Goal: Task Accomplishment & Management: Complete application form

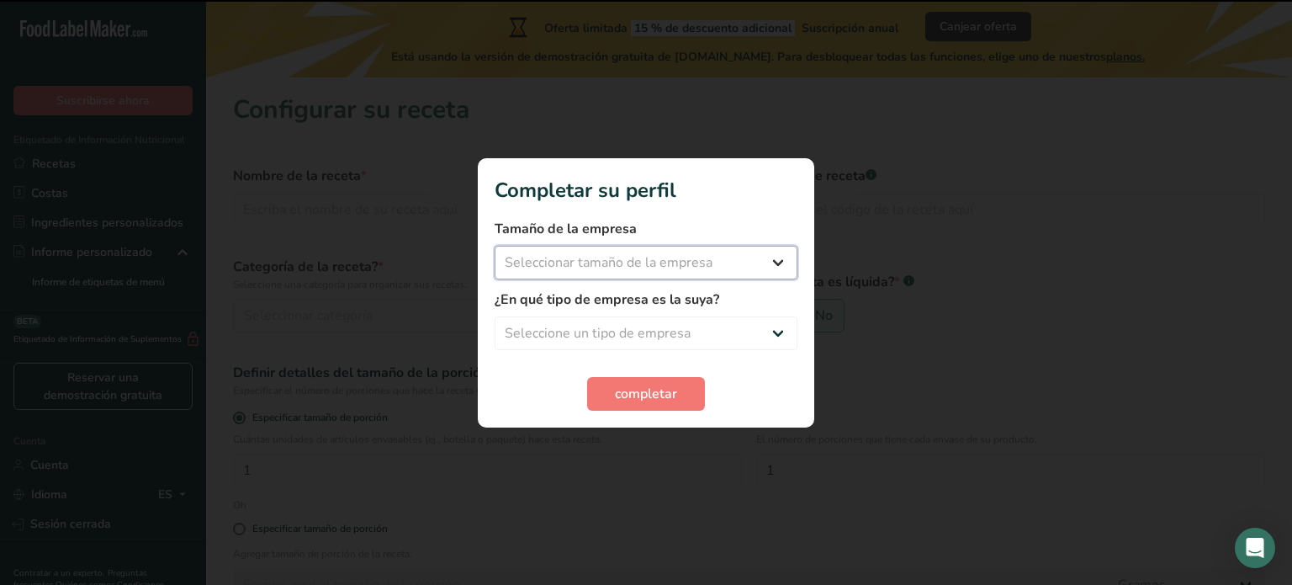
click at [782, 262] on select "Seleccionar tamaño de la empresa Menos de 10 empleados De 10 a 50 empleados De …" at bounding box center [646, 263] width 303 height 34
select select "2"
click at [495, 246] on select "Seleccionar tamaño de la empresa Menos de 10 empleados De 10 a 50 empleados De …" at bounding box center [646, 263] width 303 height 34
click at [751, 341] on select "Seleccione un tipo de empresa Fabricante de alimentos envasados Restaurante y c…" at bounding box center [646, 333] width 303 height 34
select select "2"
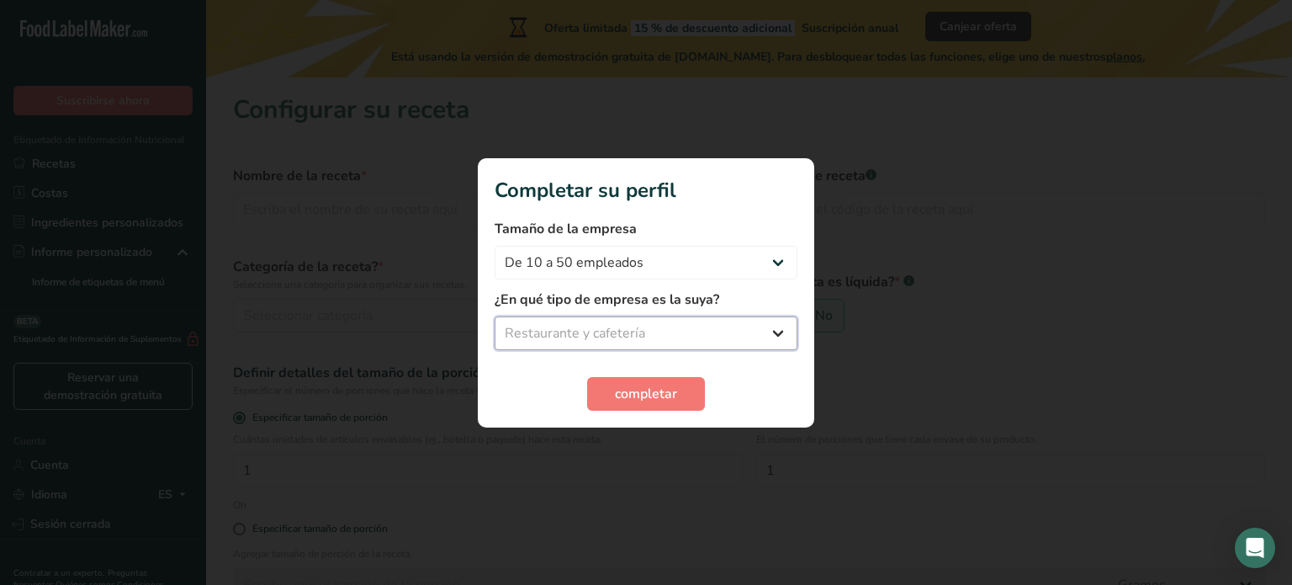
click at [495, 316] on select "Seleccione un tipo de empresa Fabricante de alimentos envasados Restaurante y c…" at bounding box center [646, 333] width 303 height 34
click at [678, 389] on button "completar" at bounding box center [646, 394] width 118 height 34
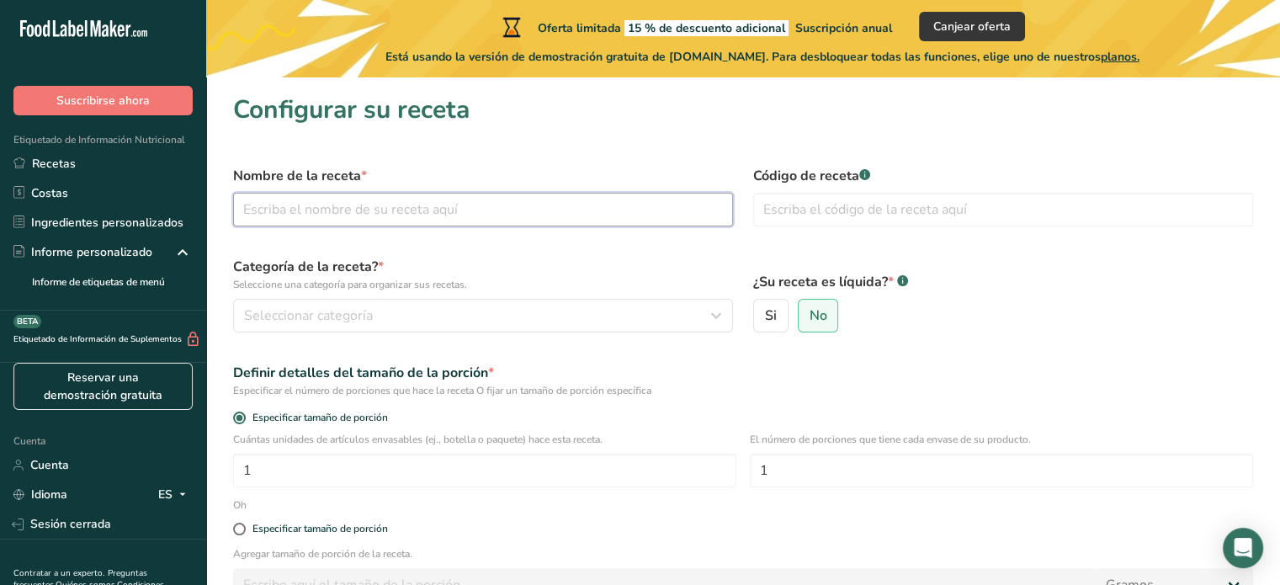
click at [475, 209] on input "text" at bounding box center [483, 210] width 500 height 34
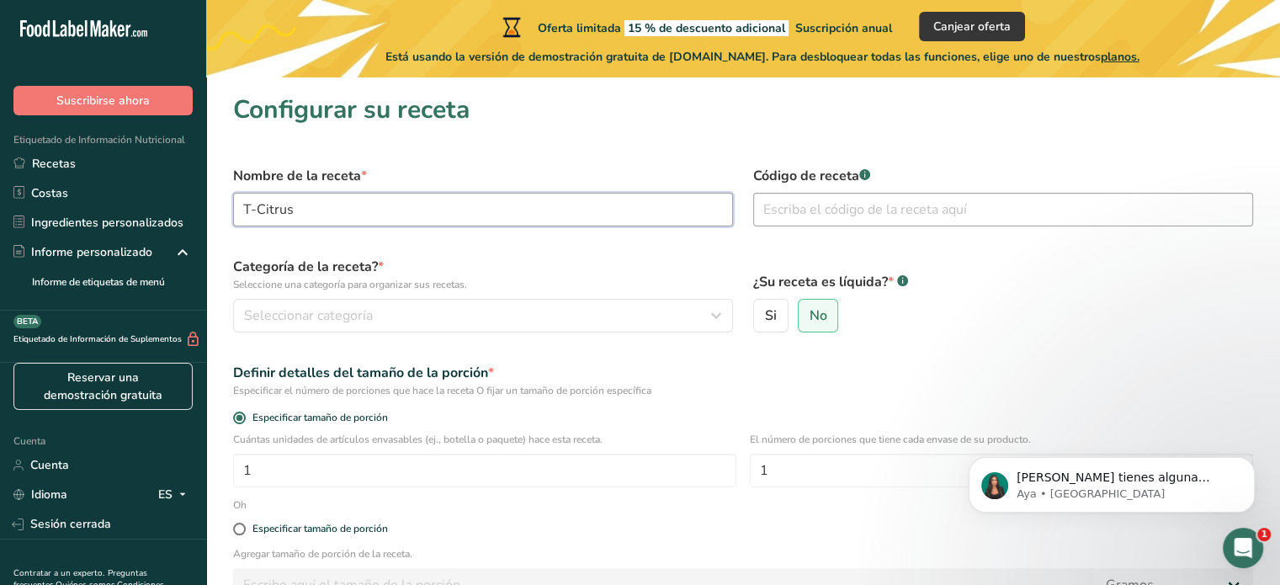
type input "T-Citrus"
click at [835, 215] on input "text" at bounding box center [1003, 210] width 500 height 34
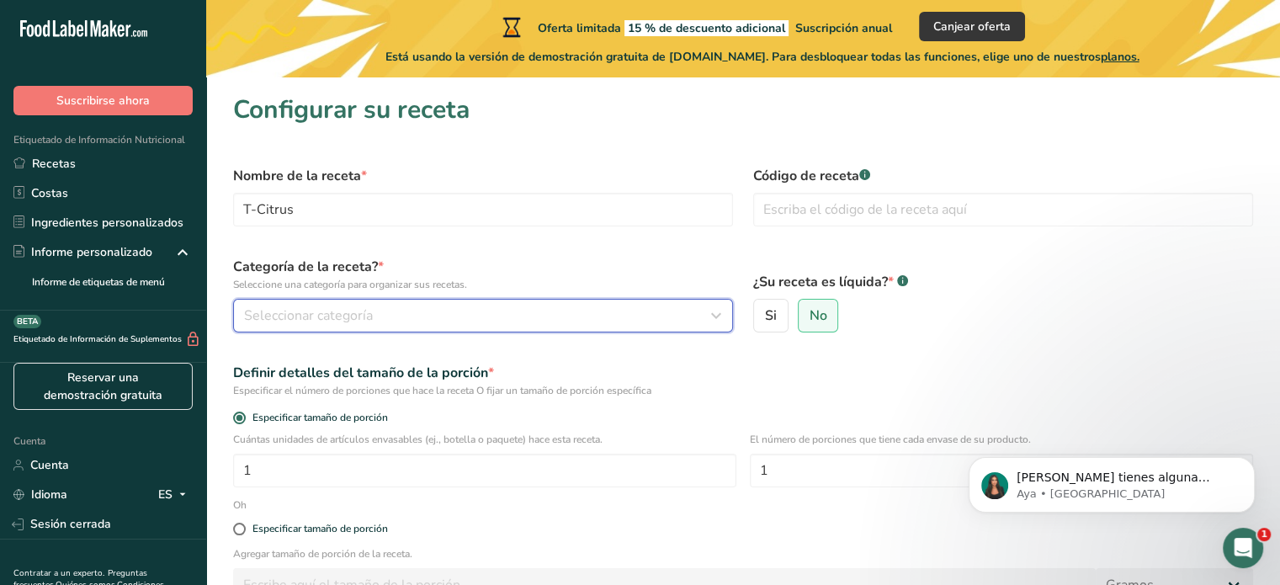
click at [480, 308] on div "Seleccionar categoría" at bounding box center [478, 315] width 468 height 20
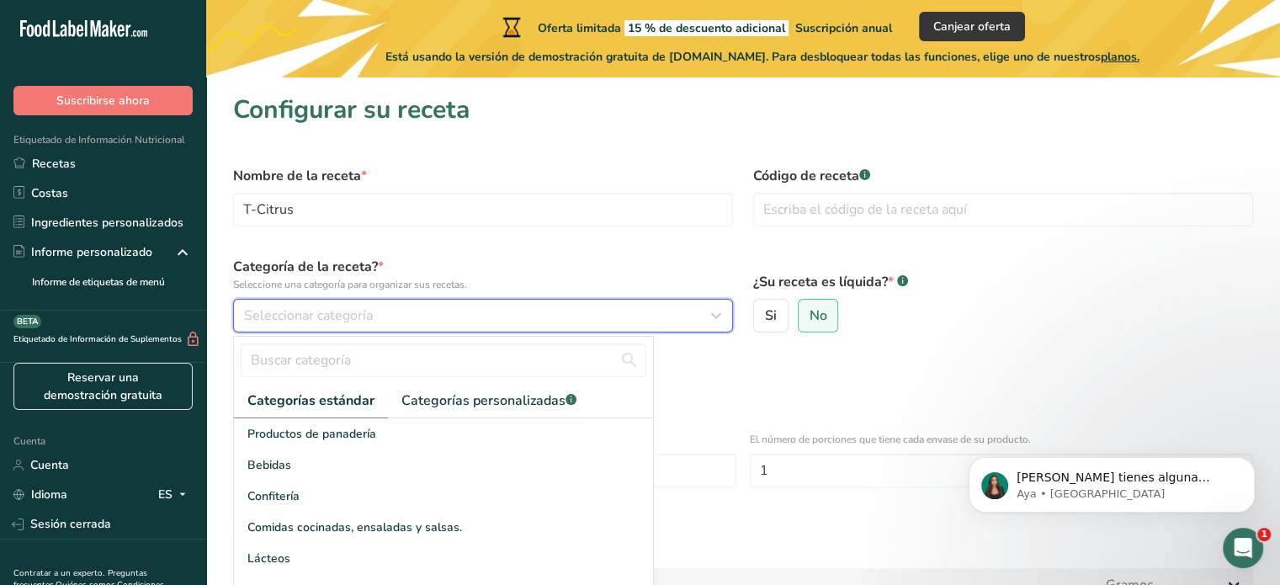
click at [448, 316] on div "Seleccionar categoría" at bounding box center [478, 315] width 468 height 20
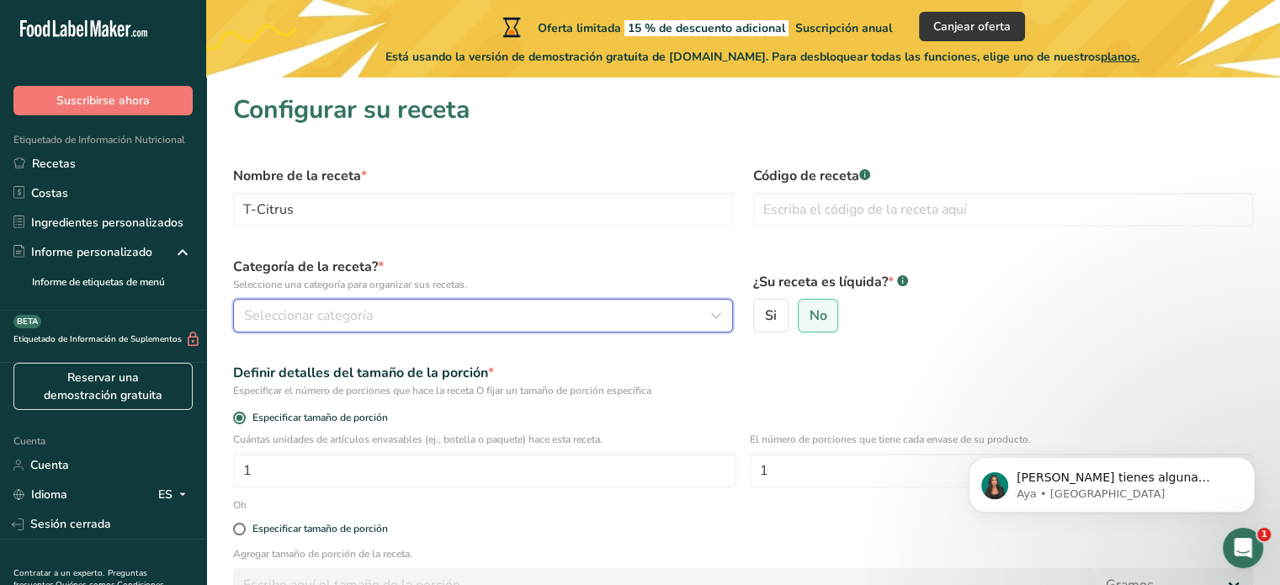
click at [448, 316] on div "Seleccionar categoría" at bounding box center [478, 315] width 468 height 20
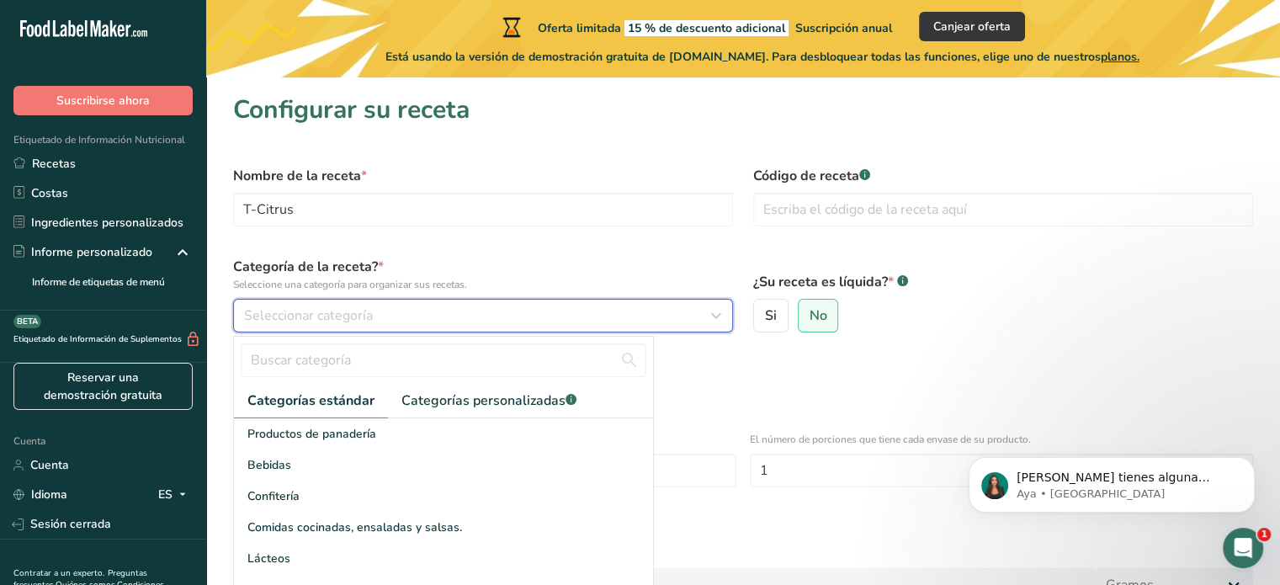
scroll to position [182, 0]
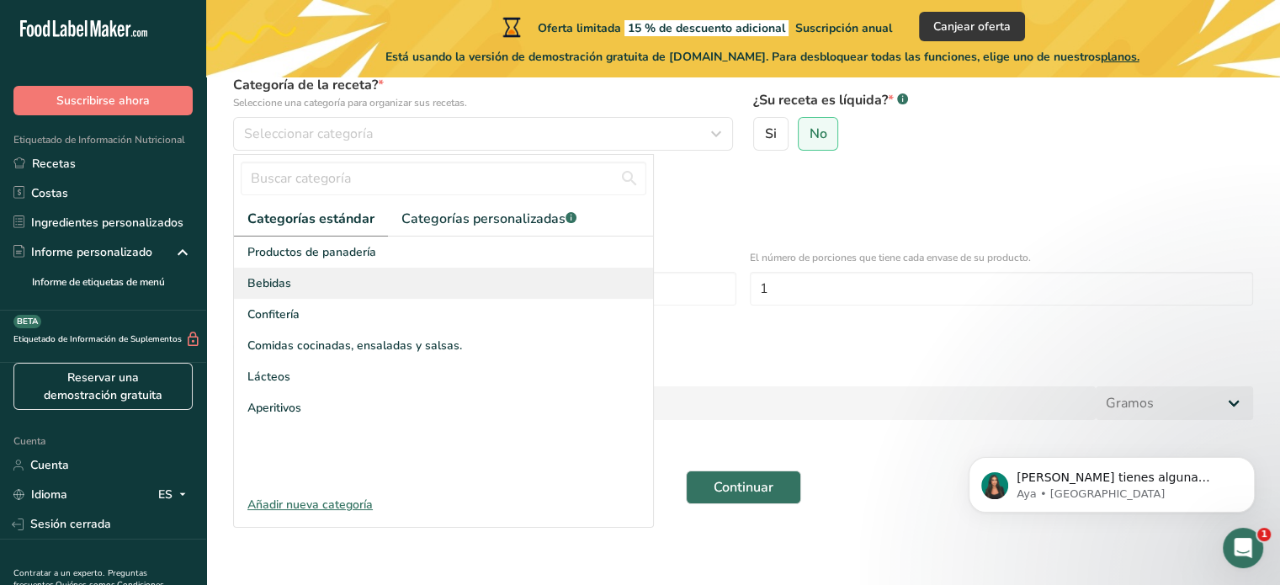
click at [350, 289] on div "Bebidas" at bounding box center [443, 283] width 419 height 31
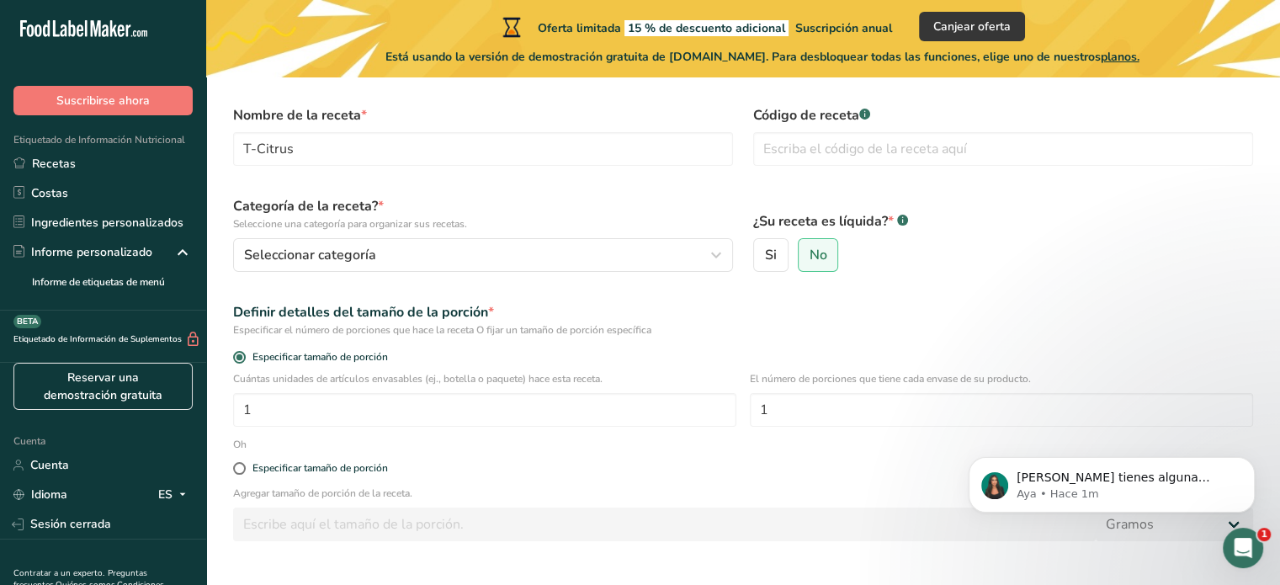
scroll to position [59, 0]
click at [578, 255] on div "Seleccionar categoría" at bounding box center [478, 257] width 468 height 20
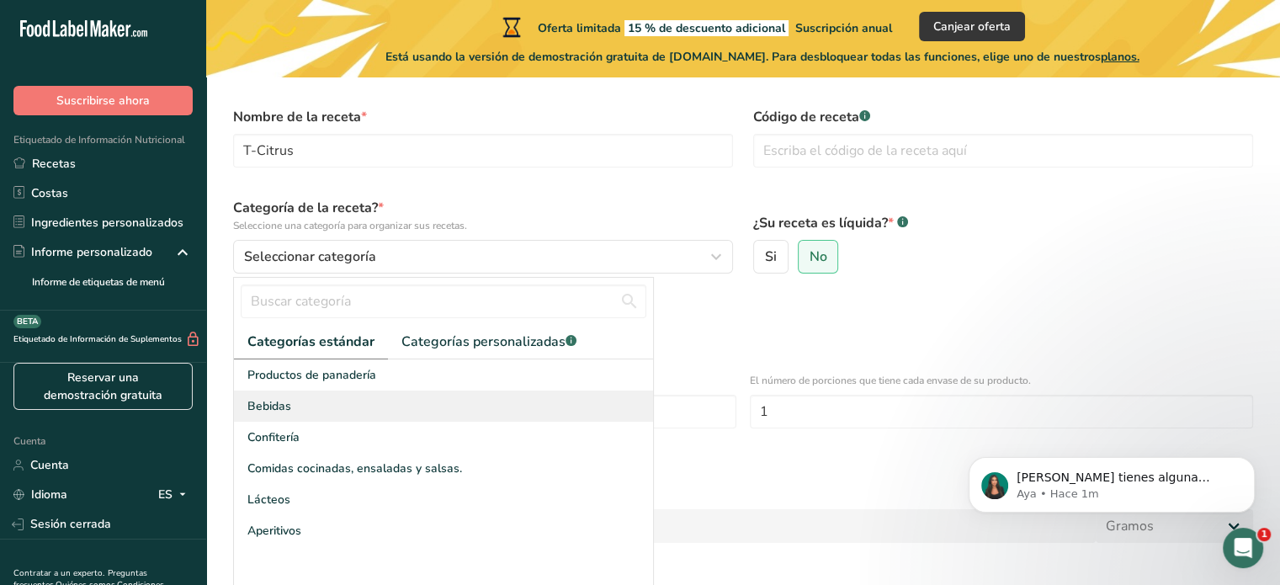
click at [285, 405] on font "Bebidas" at bounding box center [269, 406] width 44 height 16
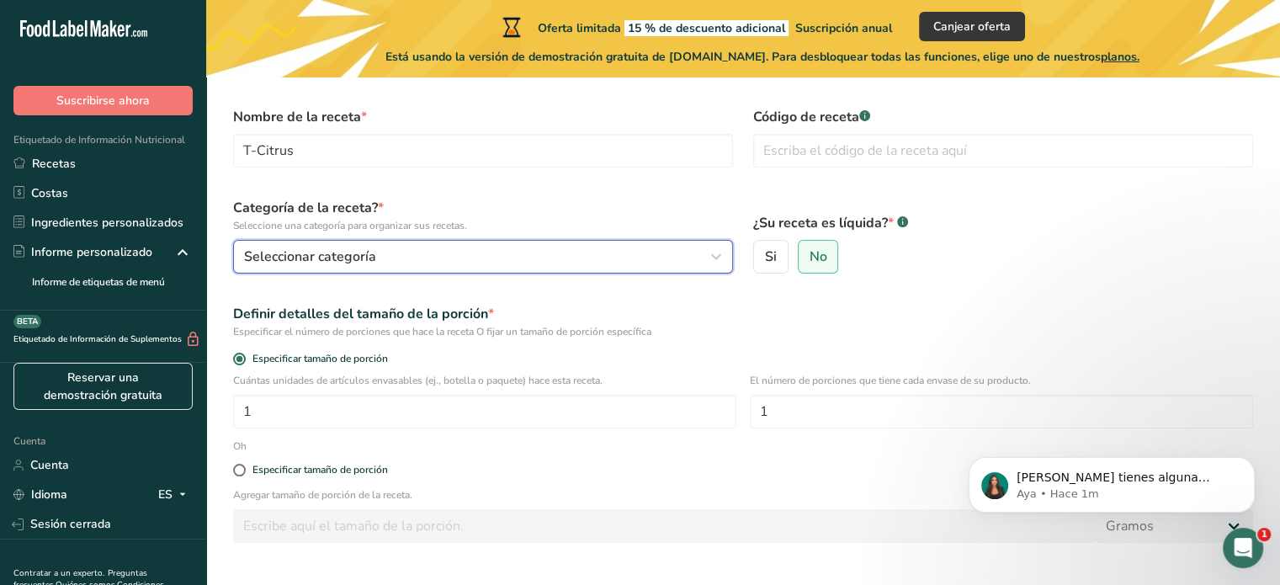
click at [434, 268] on button "Seleccionar categoría" at bounding box center [483, 257] width 500 height 34
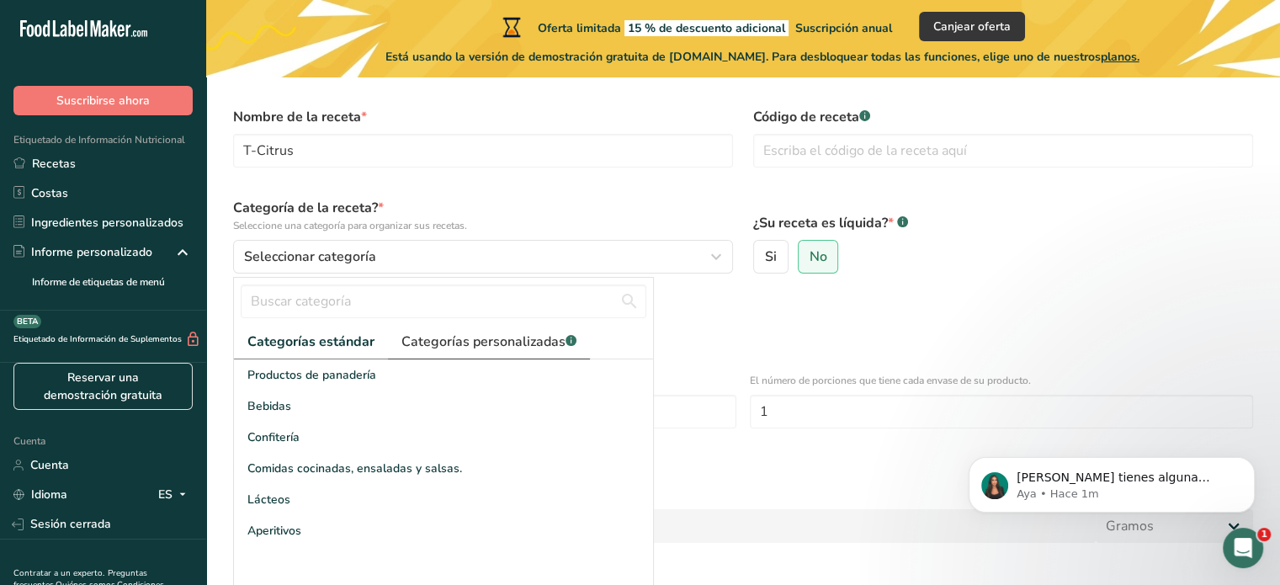
click at [488, 340] on font "Categorías personalizadas" at bounding box center [483, 341] width 164 height 19
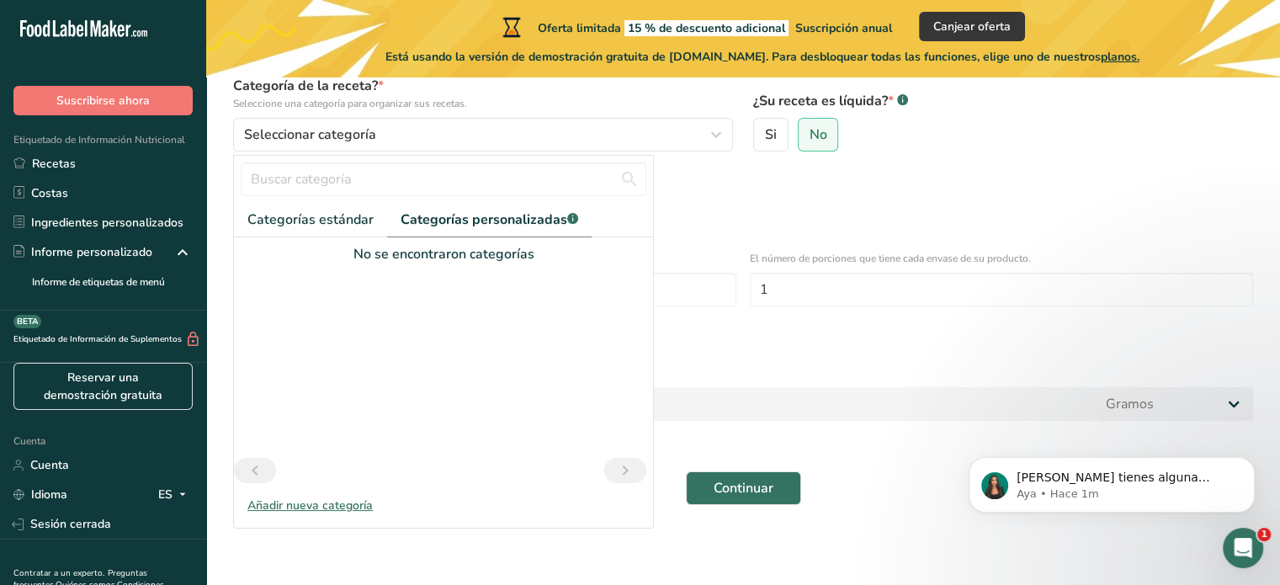
scroll to position [182, 0]
click at [346, 504] on font "Añadir nueva categoría" at bounding box center [309, 504] width 125 height 16
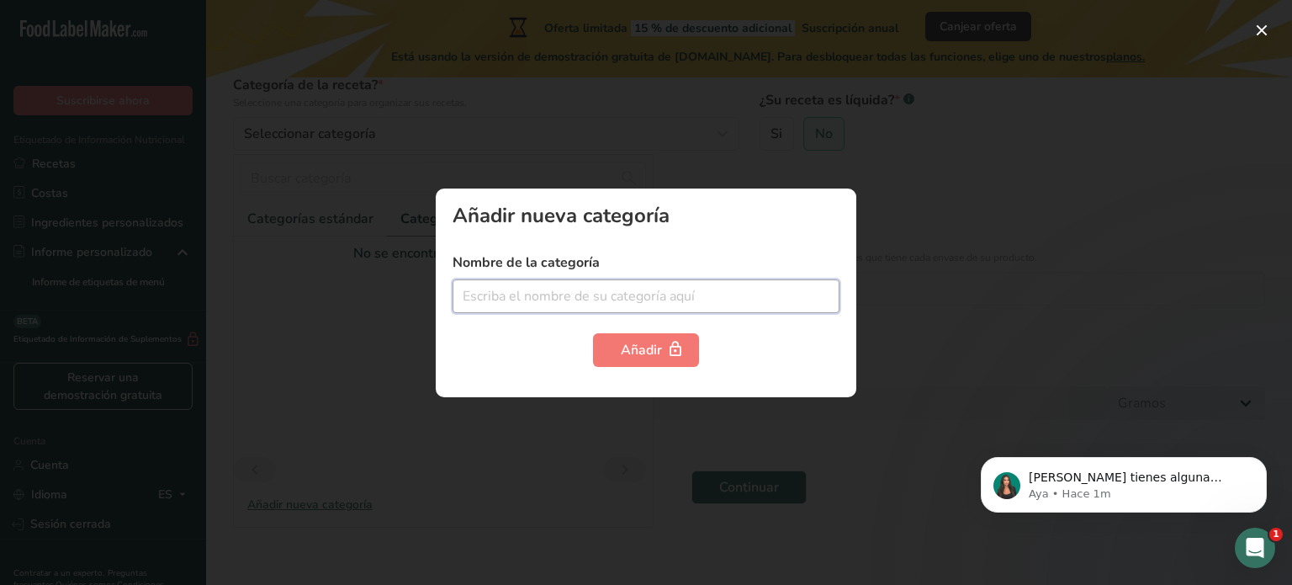
click at [576, 295] on input "text" at bounding box center [646, 296] width 387 height 34
type input "Tibicos"
click at [931, 377] on div at bounding box center [646, 292] width 1292 height 585
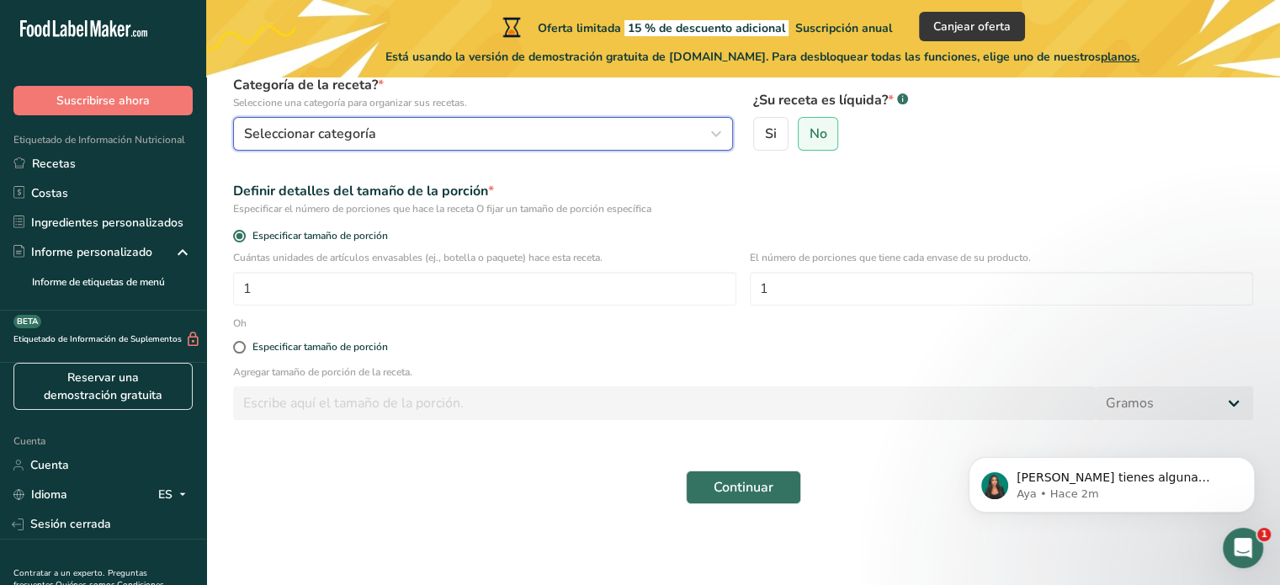
click at [523, 126] on div "Seleccionar categoría" at bounding box center [478, 134] width 468 height 20
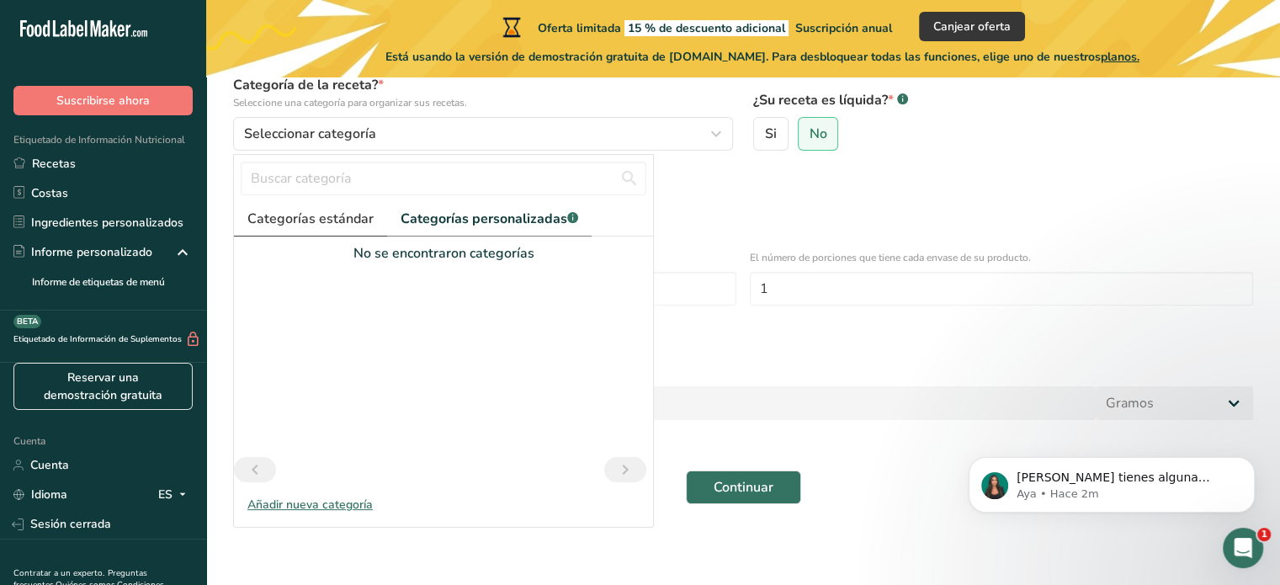
click at [306, 210] on font "Categorías estándar" at bounding box center [310, 219] width 126 height 19
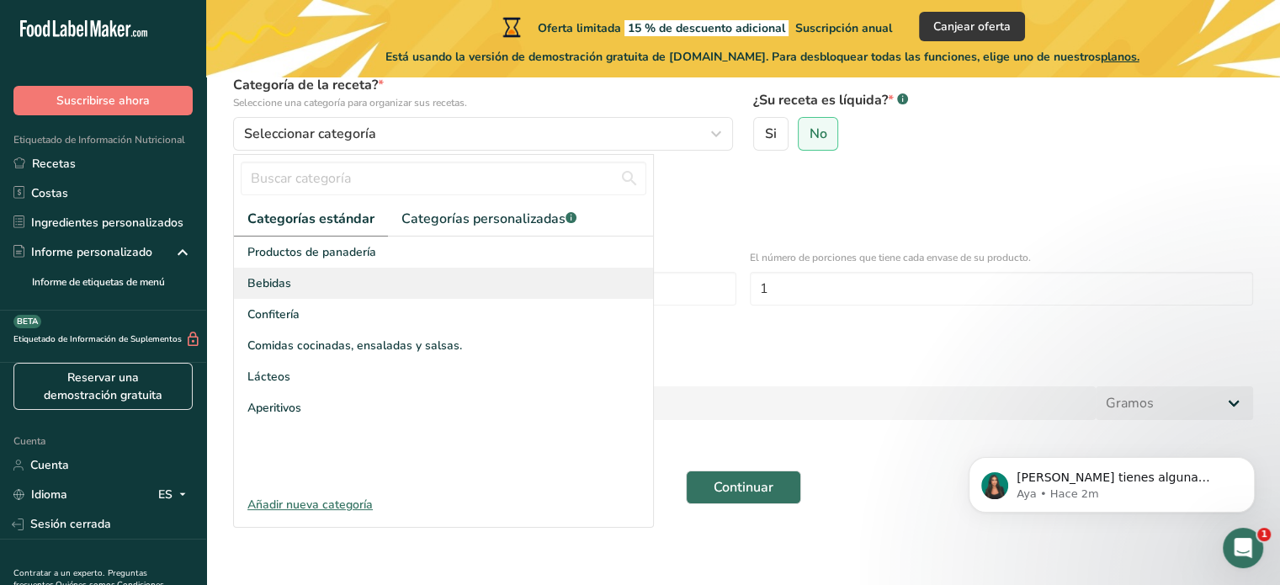
click at [279, 281] on font "Bebidas" at bounding box center [269, 283] width 44 height 16
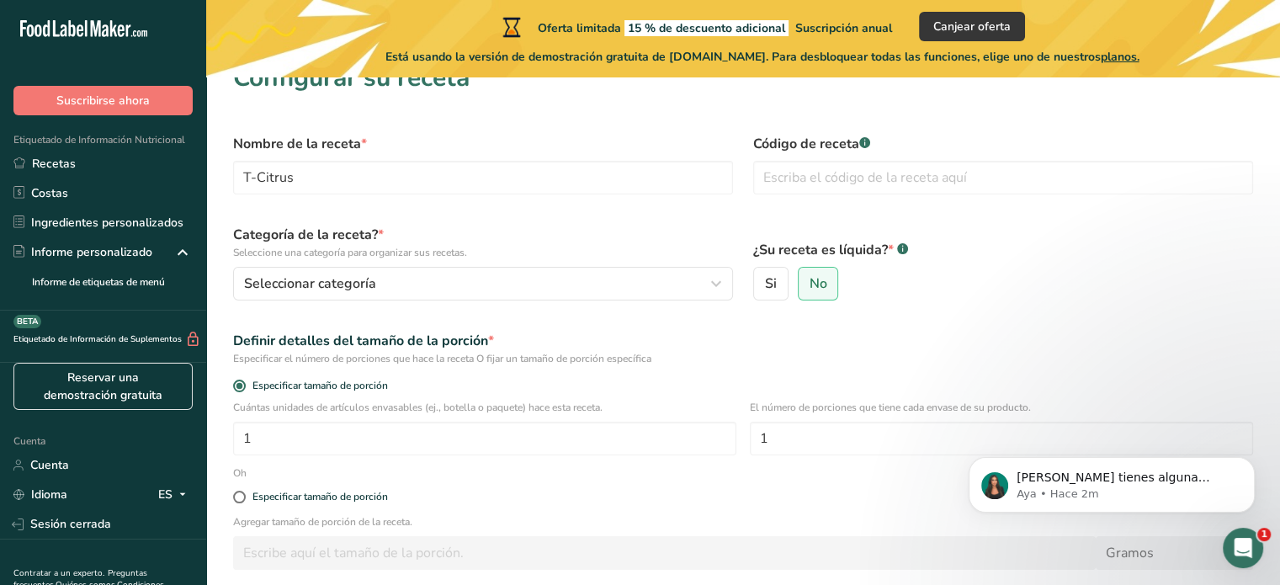
scroll to position [30, 0]
click at [772, 286] on font "Si" at bounding box center [771, 285] width 12 height 19
click at [765, 286] on input "Si" at bounding box center [759, 285] width 11 height 11
radio input "true"
radio input "false"
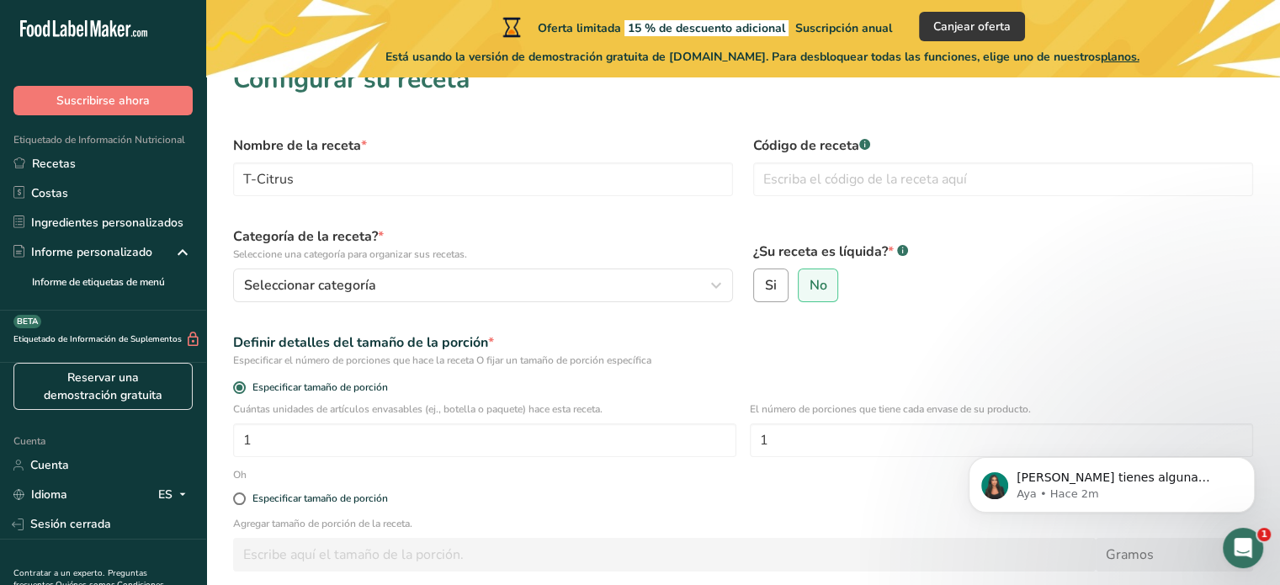
select select "22"
click at [825, 175] on input "text" at bounding box center [1003, 179] width 500 height 34
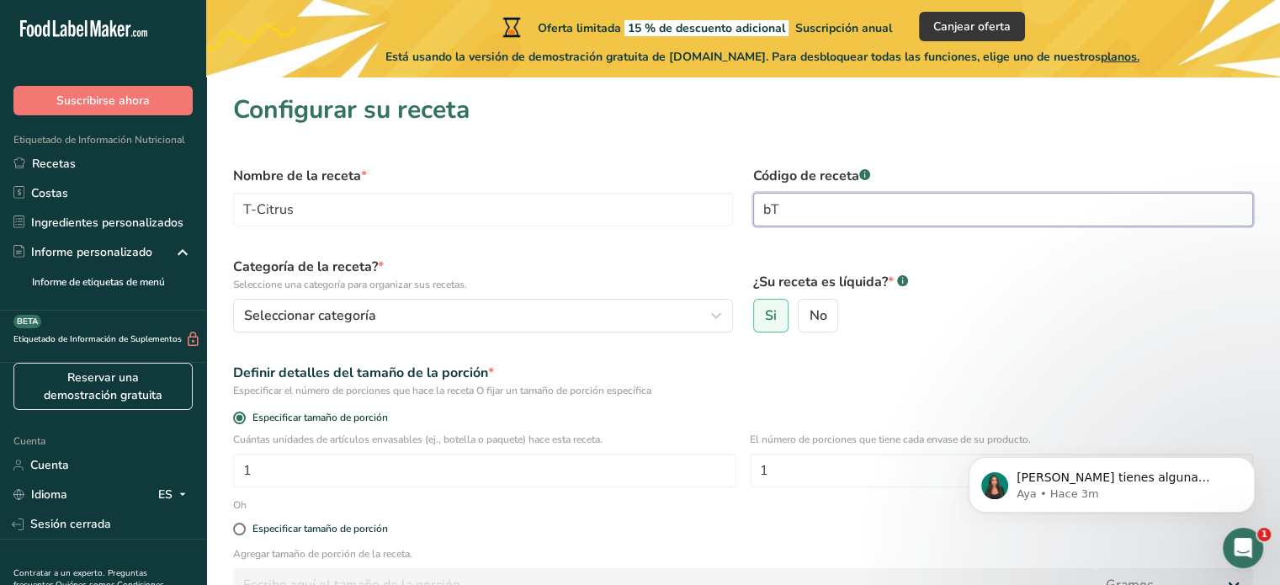
type input "b"
type input "TBZ001"
click at [876, 250] on div "¿Su receta es líquida? * .a-a{fill:#347362;}.b-a{fill:#fff;} Si No" at bounding box center [1003, 295] width 520 height 96
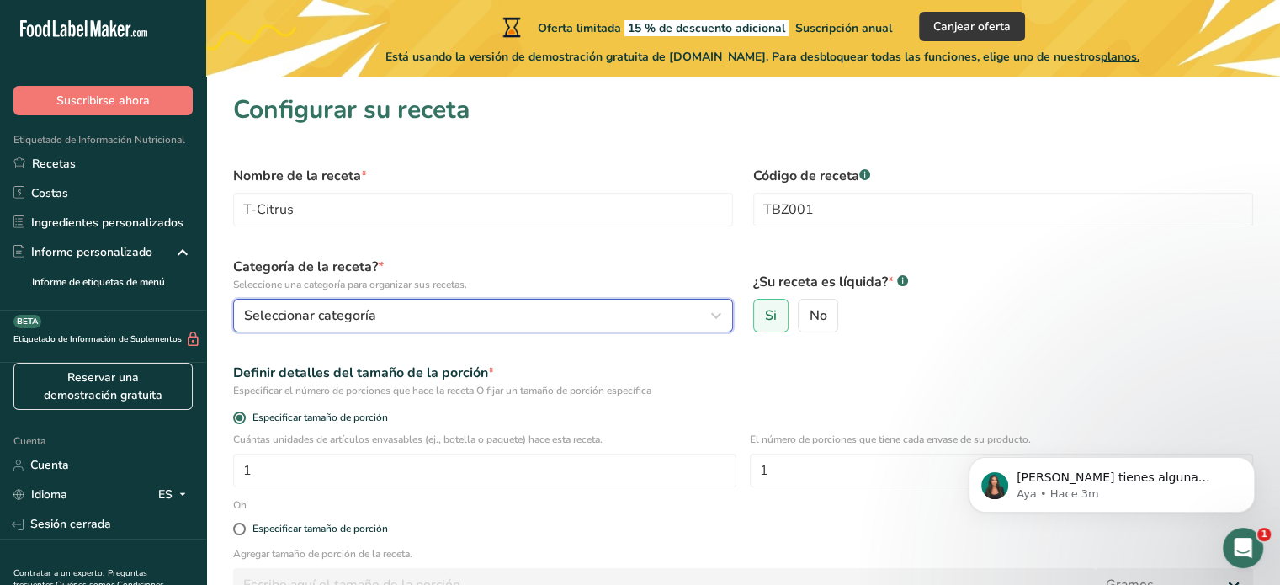
click at [547, 312] on div "Seleccionar categoría" at bounding box center [478, 315] width 468 height 20
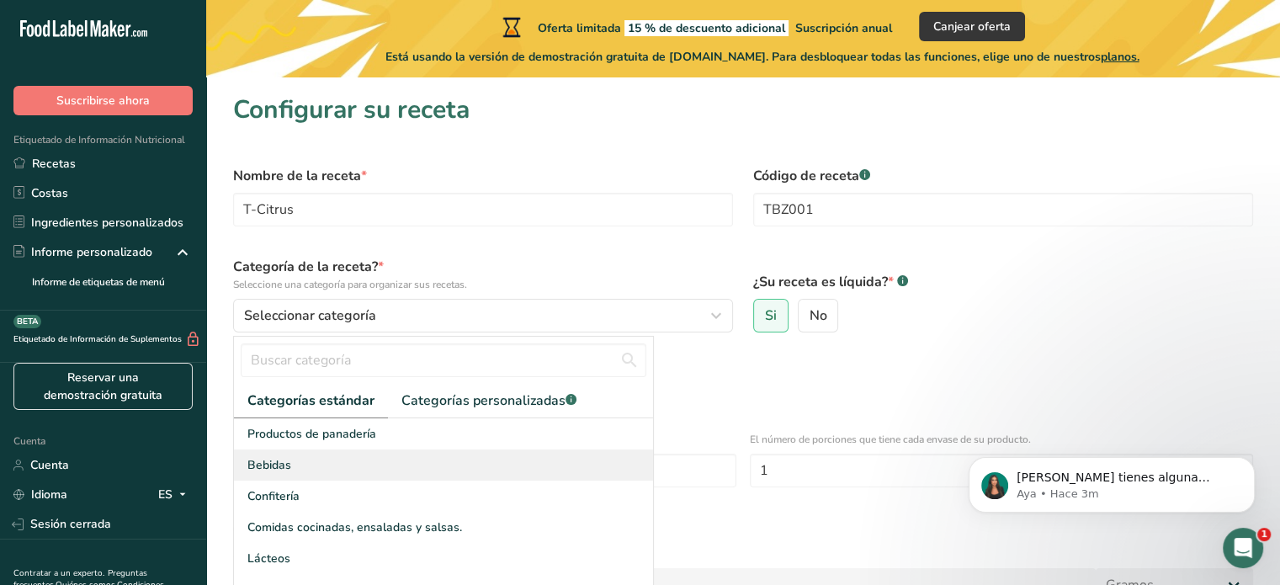
click at [268, 464] on font "Bebidas" at bounding box center [269, 465] width 44 height 16
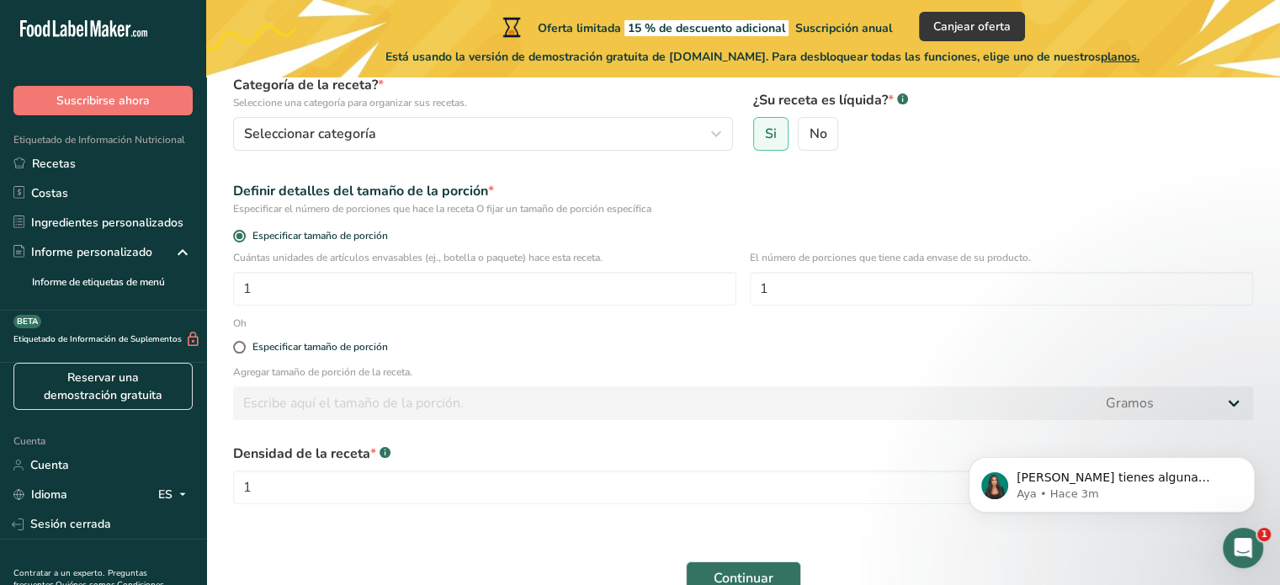
scroll to position [182, 0]
click at [400, 289] on input "1" at bounding box center [484, 289] width 503 height 34
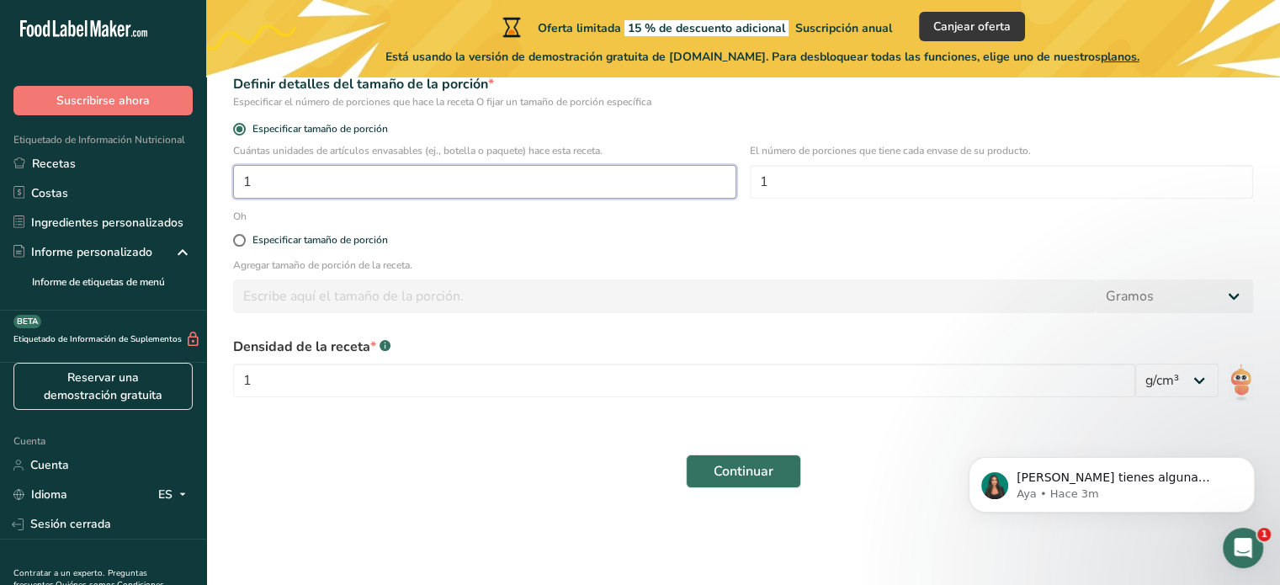
scroll to position [291, 0]
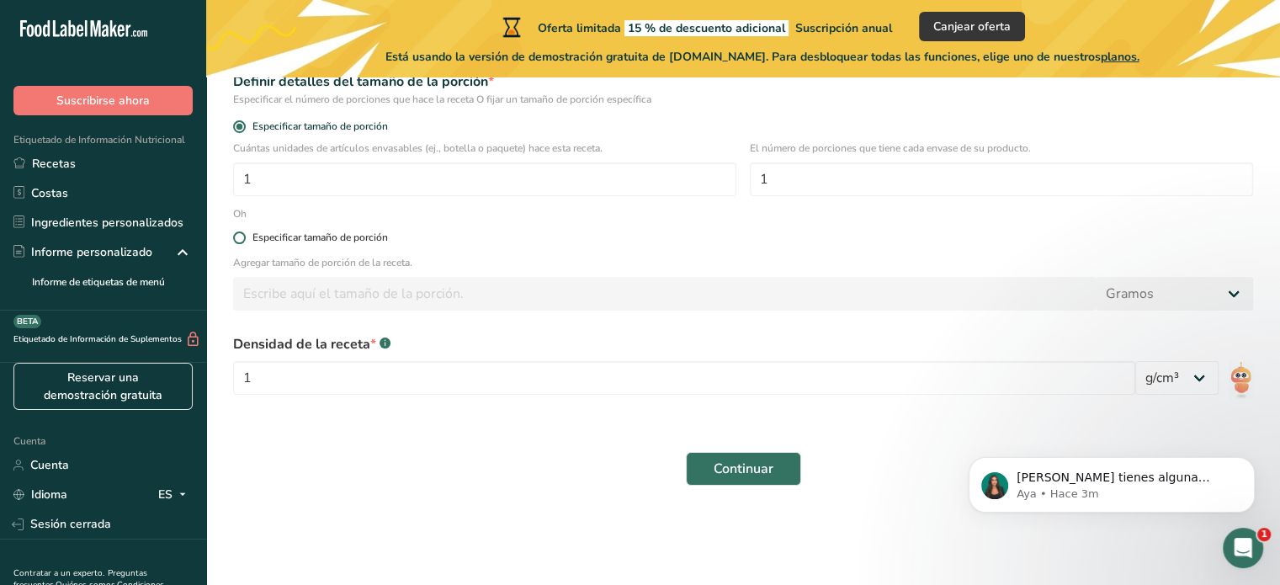
click at [235, 234] on span at bounding box center [239, 237] width 13 height 13
click at [235, 234] on input "Especificar tamaño de porción" at bounding box center [238, 237] width 11 height 11
radio input "true"
radio input "false"
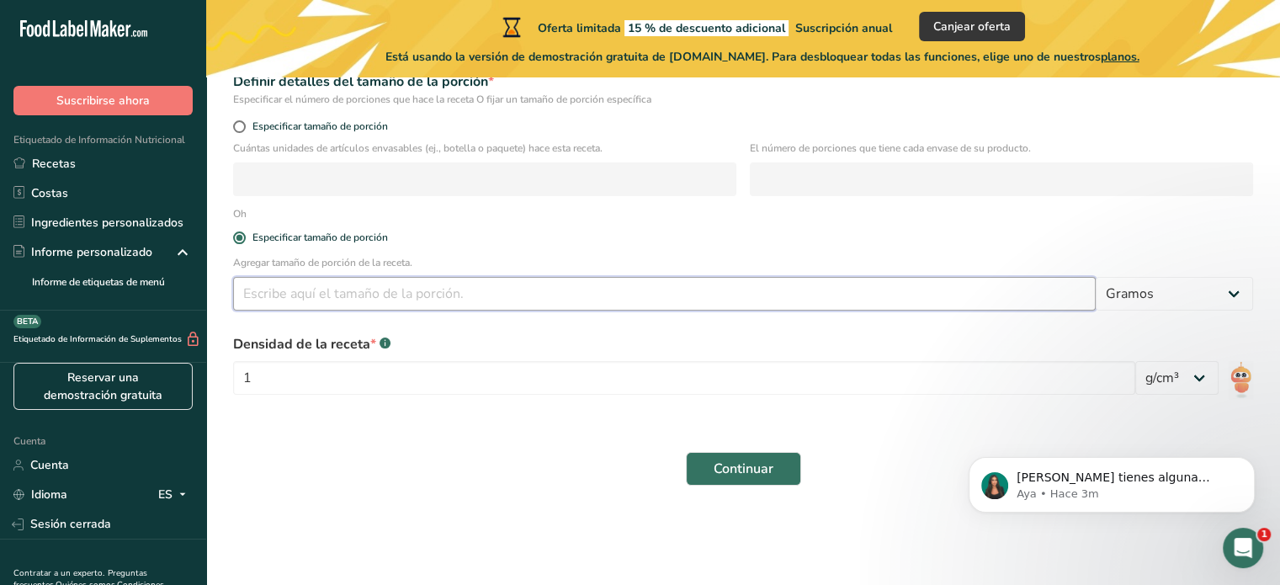
click at [316, 284] on input "number" at bounding box center [664, 294] width 862 height 34
type input "250"
click at [1200, 285] on select "Gramos kilogramo mg mcg libras onza [GEOGRAPHIC_DATA] ml onza líquida [GEOGRAPH…" at bounding box center [1174, 294] width 157 height 34
select select "17"
click at [1096, 277] on select "Gramos kilogramo mg mcg libras onza [GEOGRAPHIC_DATA] ml onza líquida [GEOGRAPH…" at bounding box center [1174, 294] width 157 height 34
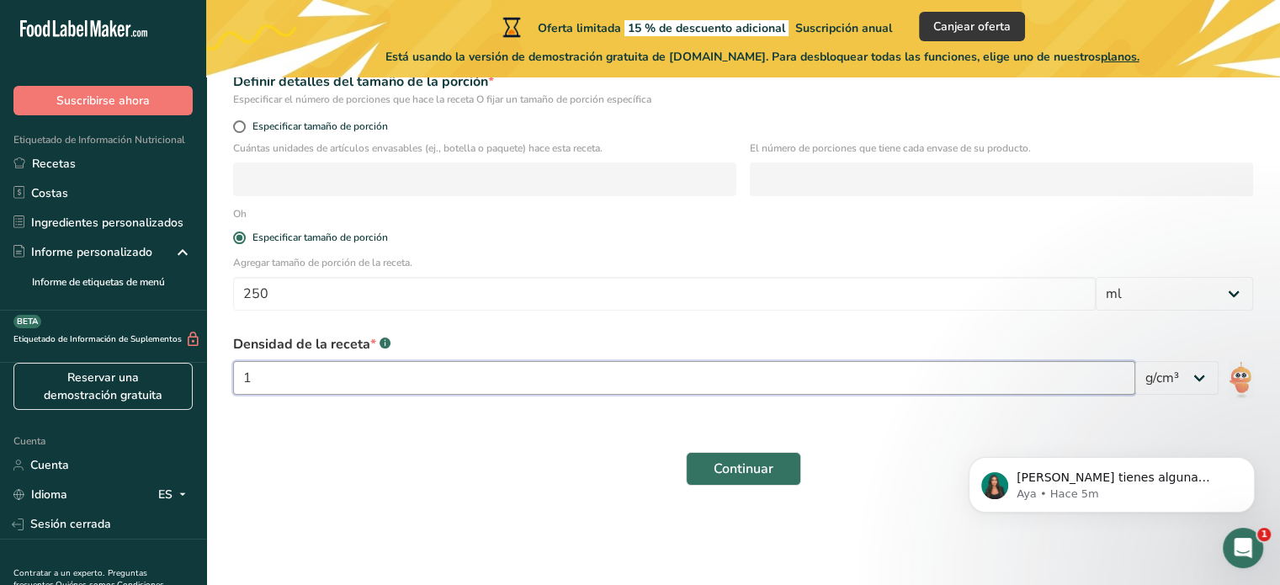
drag, startPoint x: 966, startPoint y: 368, endPoint x: 960, endPoint y: 355, distance: 13.9
click at [960, 355] on div "Densidad de la receta * .a-a{fill:#347362;}.b-a{fill:#fff;} 1" at bounding box center [684, 369] width 902 height 71
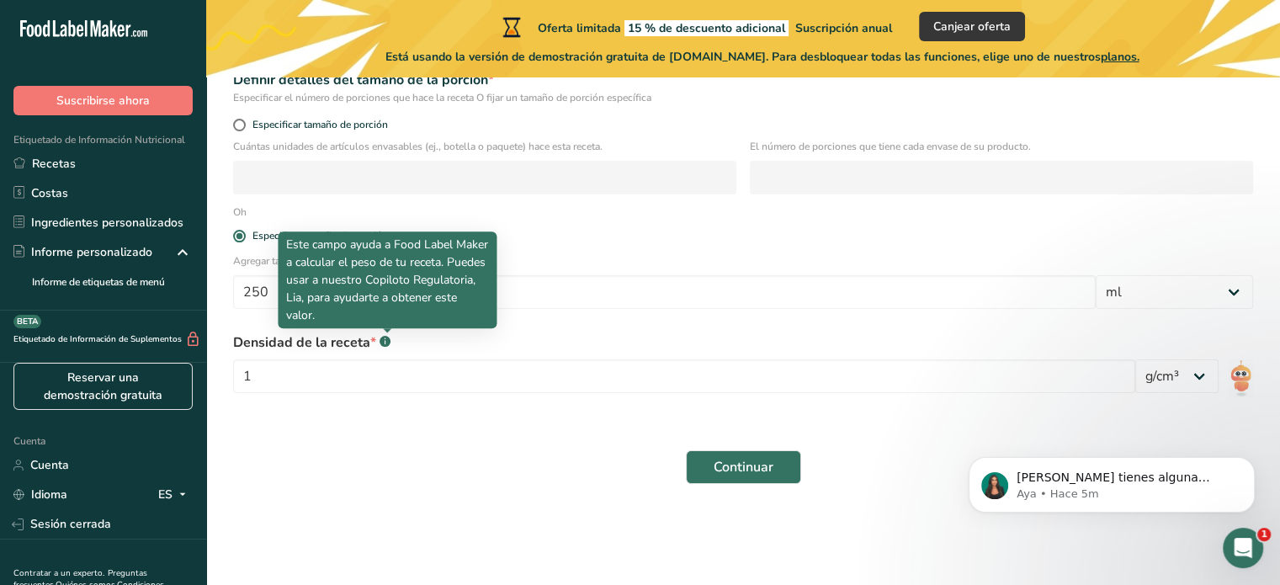
click at [385, 339] on rect at bounding box center [384, 341] width 11 height 11
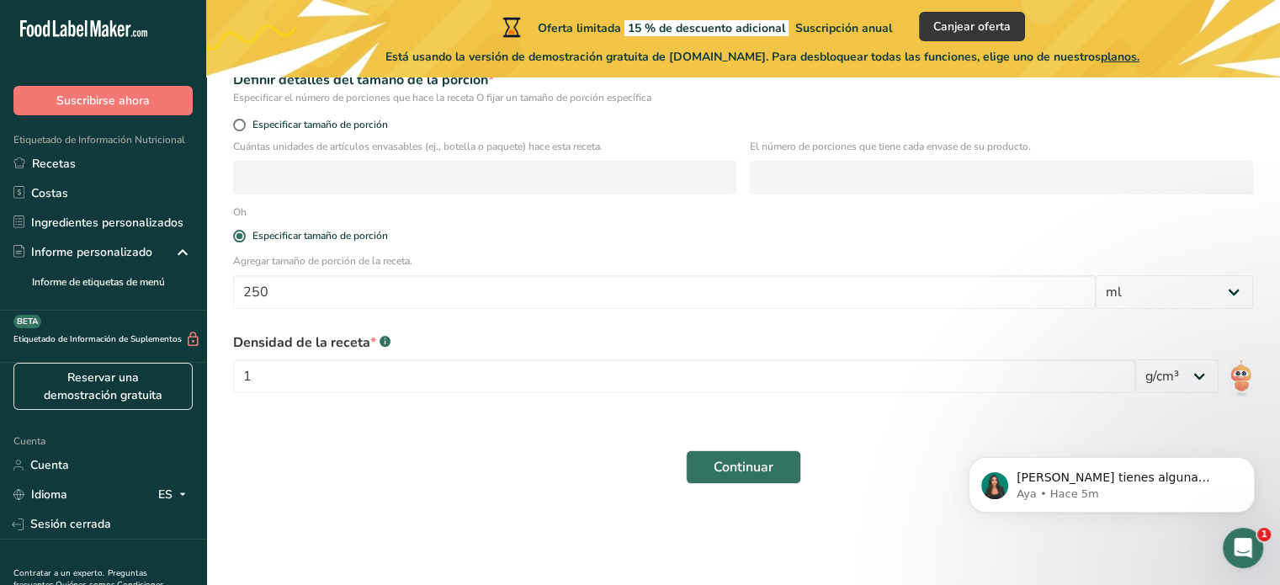
click at [385, 339] on rect at bounding box center [384, 341] width 11 height 11
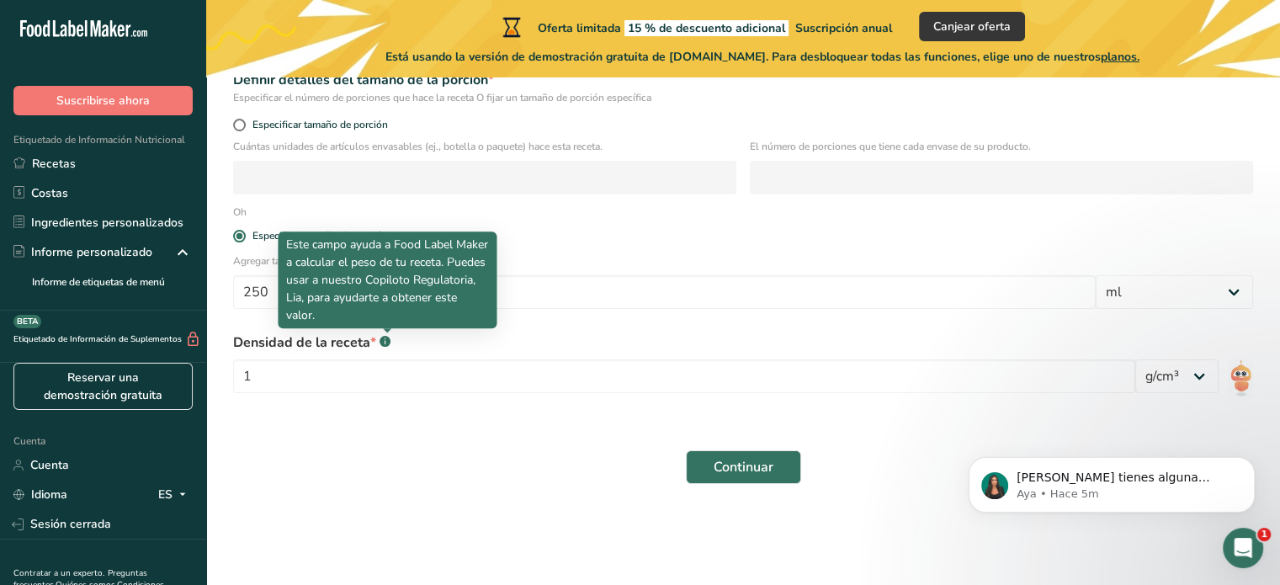
click at [375, 295] on font "Este campo ayuda a Food Label Maker a calcular el peso de tu receta. Puedes usa…" at bounding box center [387, 279] width 202 height 87
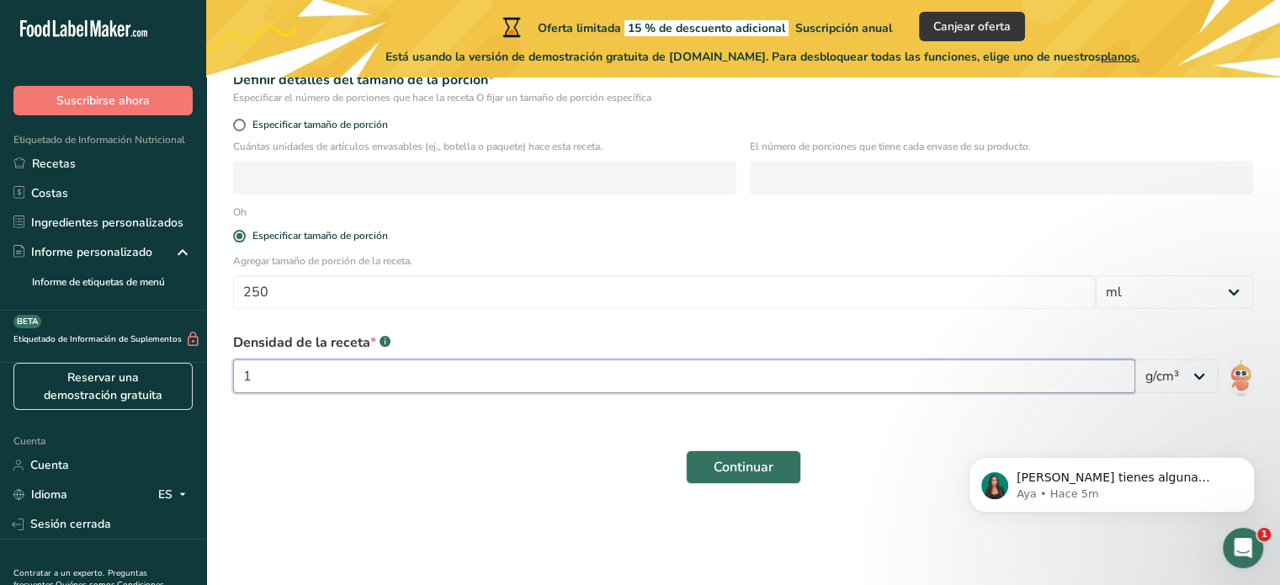
click at [427, 383] on input "1" at bounding box center [684, 376] width 902 height 34
type input "2"
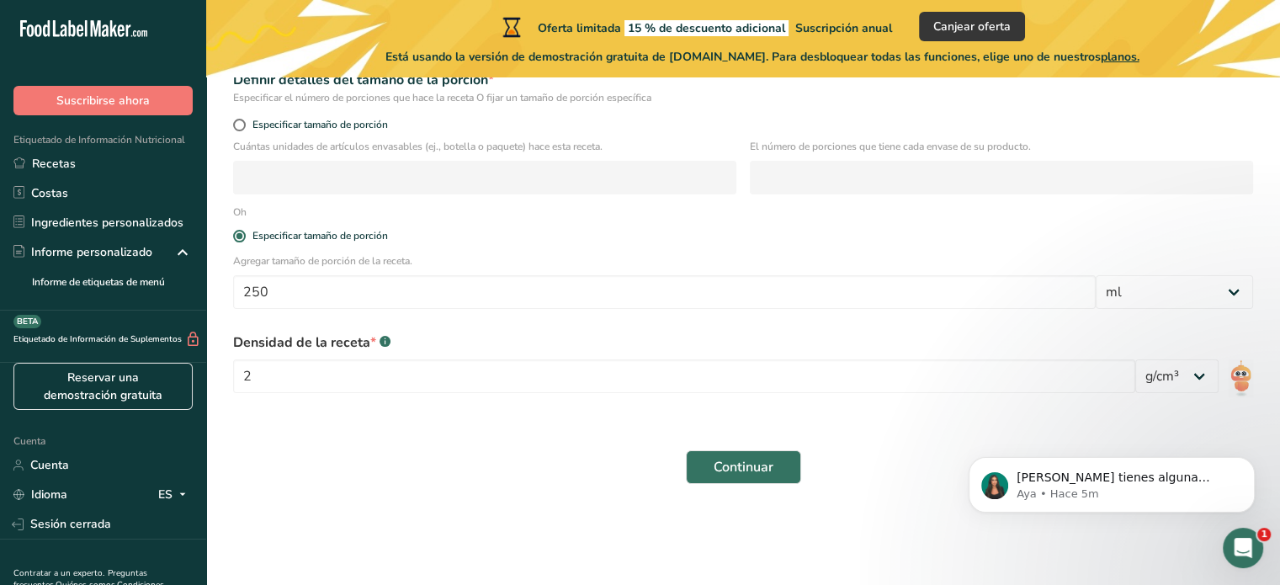
click at [470, 455] on div "Continuar" at bounding box center [743, 467] width 1040 height 54
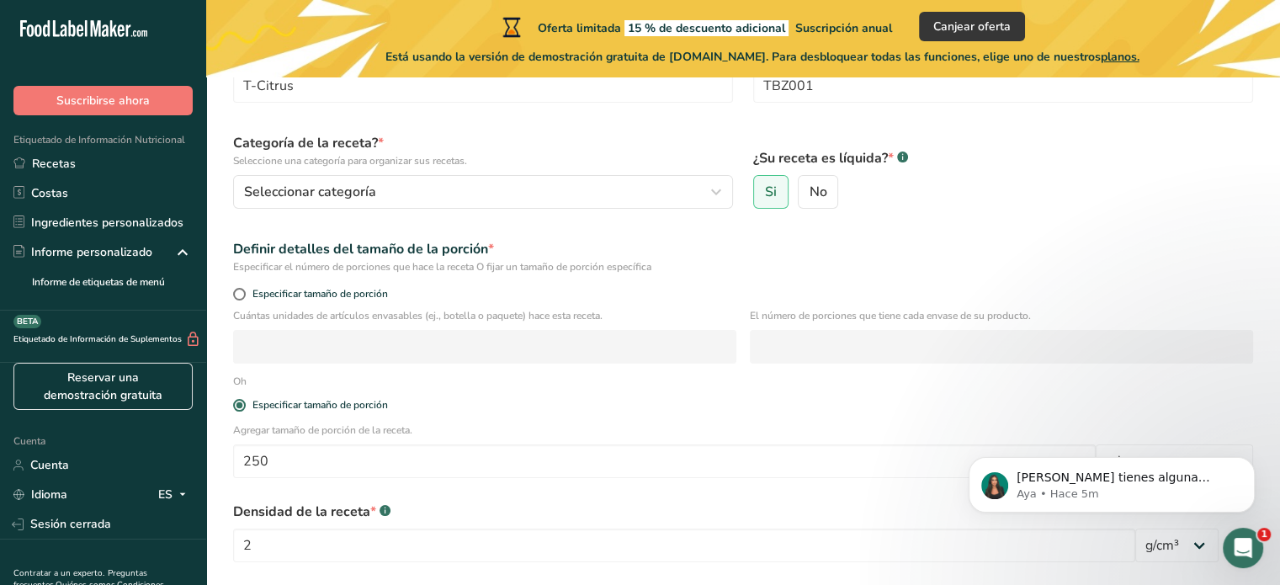
scroll to position [119, 0]
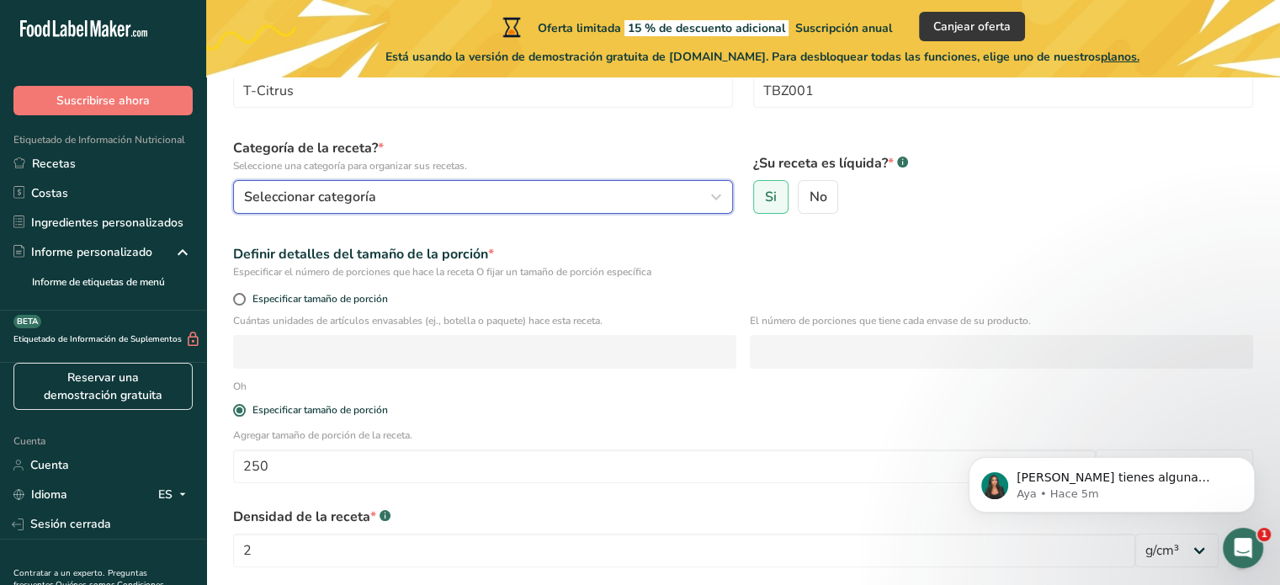
click at [397, 208] on button "Seleccionar categoría" at bounding box center [483, 197] width 500 height 34
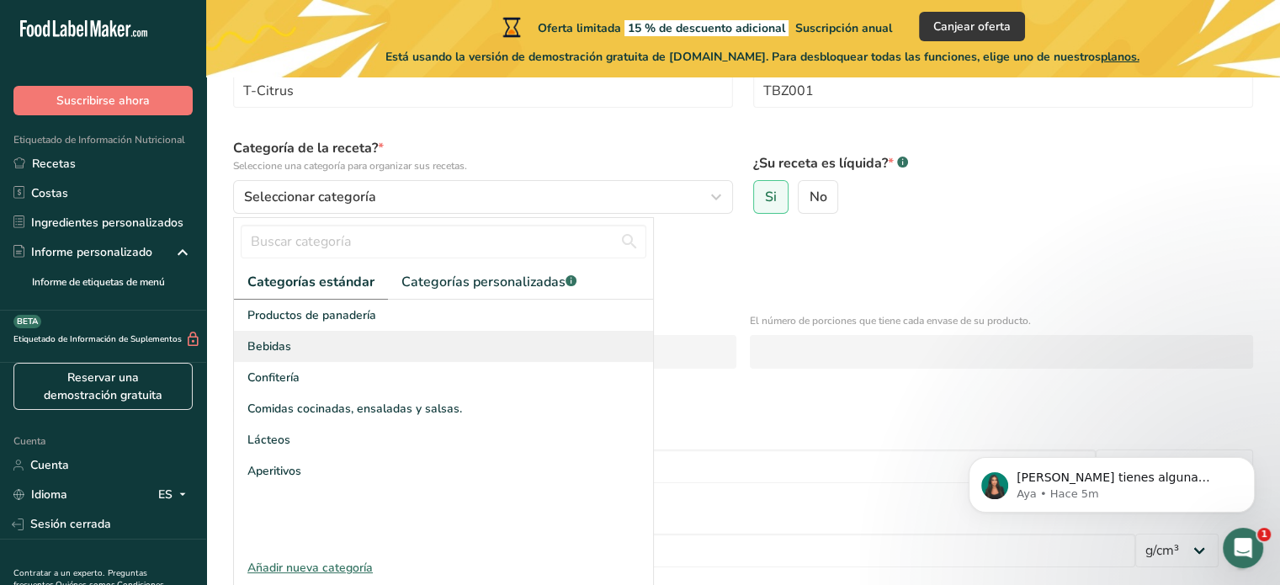
click at [276, 341] on font "Bebidas" at bounding box center [269, 346] width 44 height 16
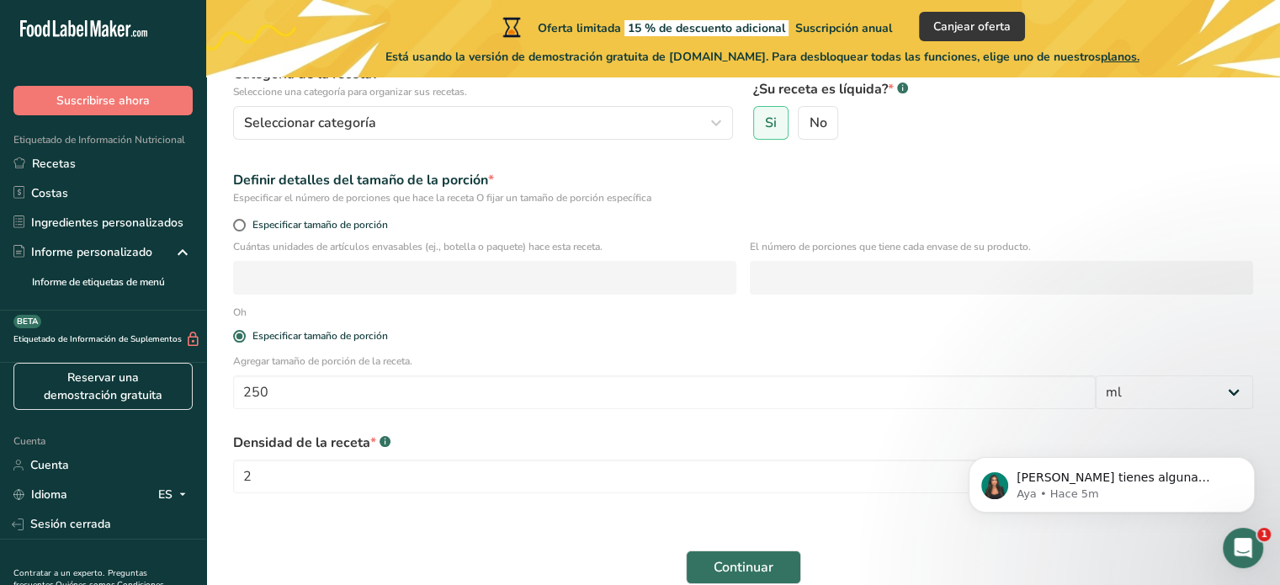
scroll to position [293, 0]
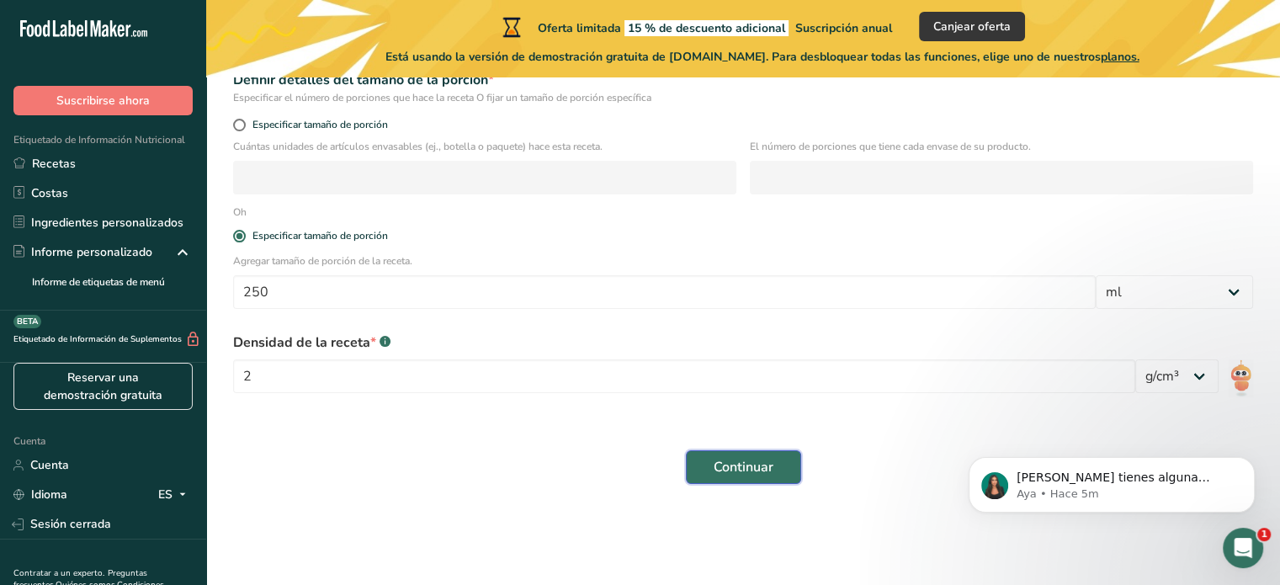
click at [733, 482] on button "Continuar" at bounding box center [743, 467] width 115 height 34
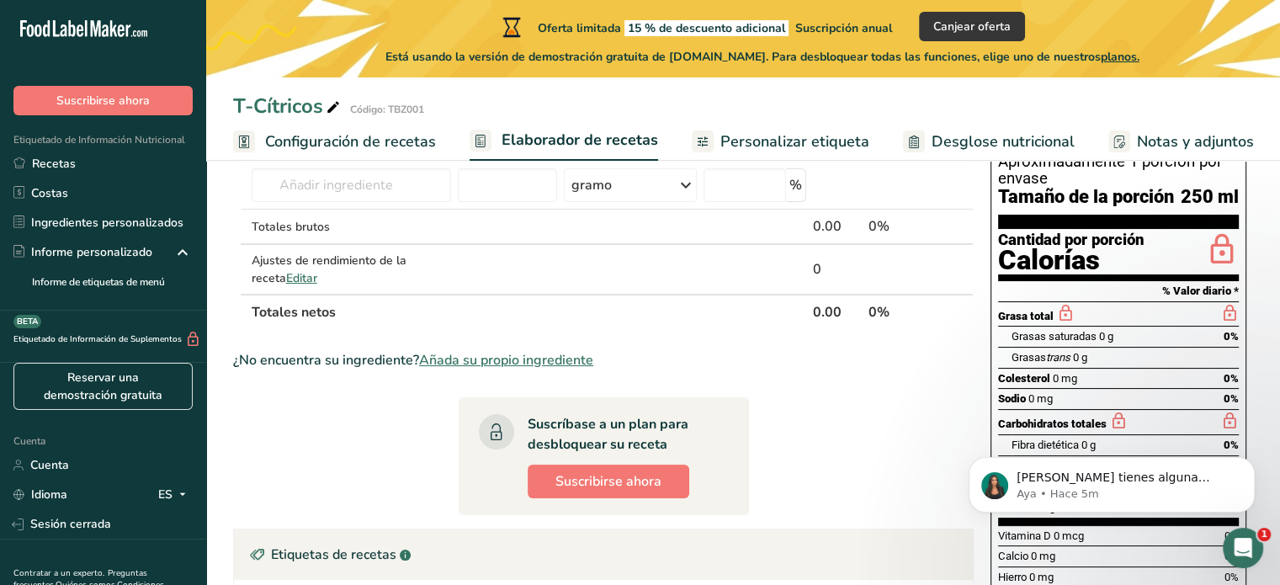
scroll to position [483, 0]
